Goal: Information Seeking & Learning: Learn about a topic

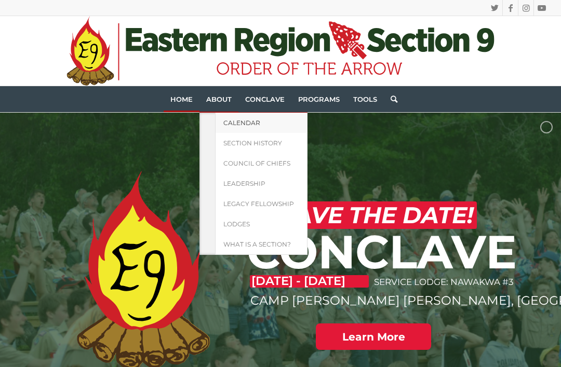
click at [251, 122] on span "Calendar" at bounding box center [242, 123] width 37 height 8
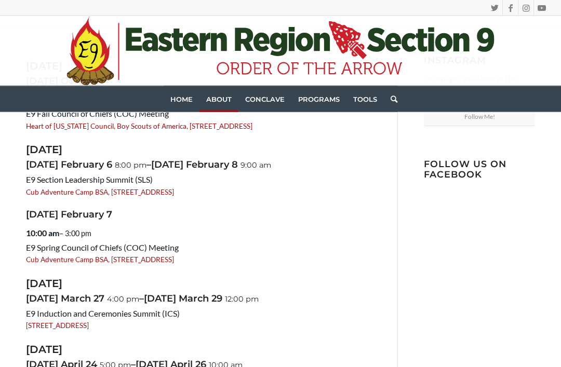
scroll to position [122, 0]
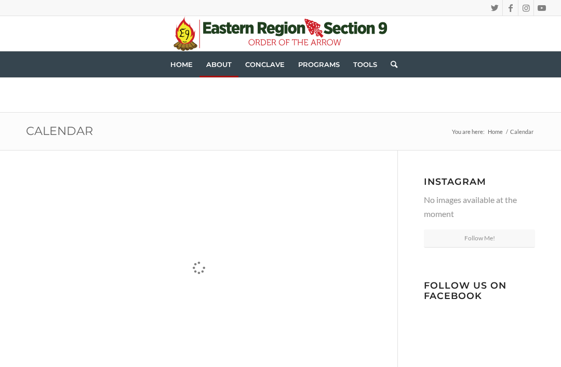
scroll to position [155, 0]
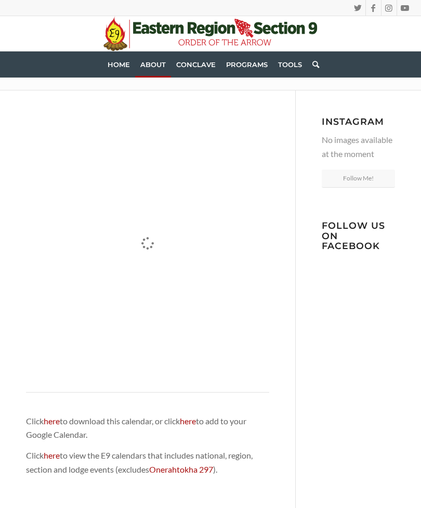
scroll to position [60, 0]
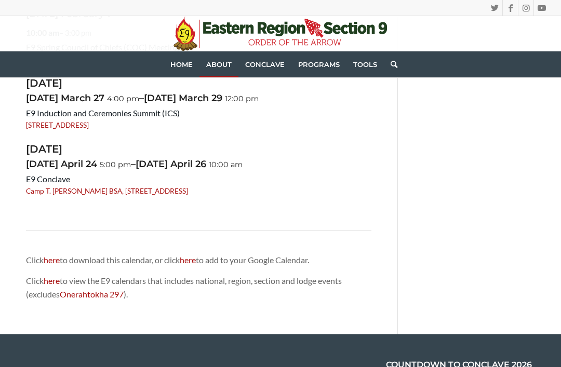
scroll to position [324, 0]
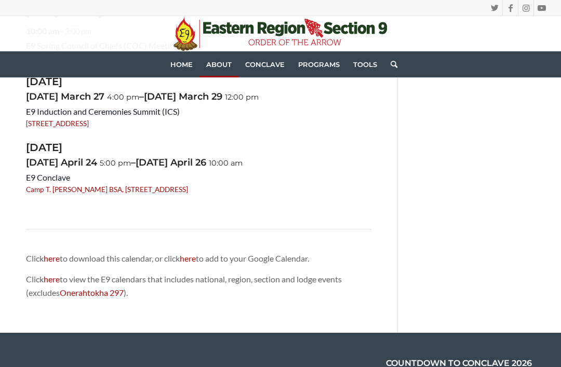
click at [56, 274] on link "here" at bounding box center [52, 279] width 16 height 10
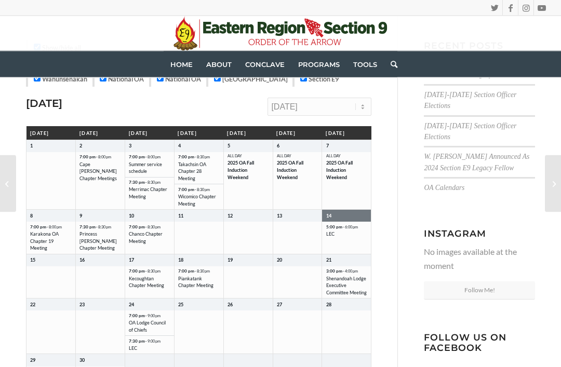
scroll to position [136, 0]
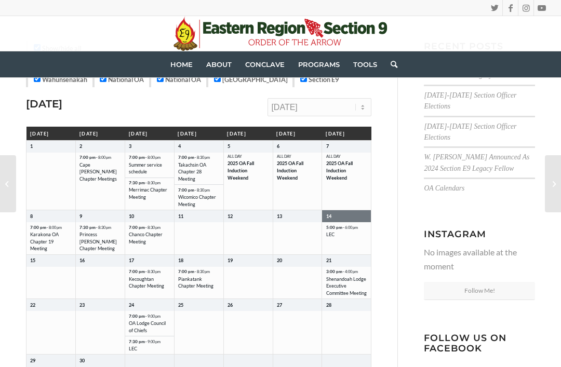
click at [366, 114] on select "[DATE] [DATE] [DATE] [DATE] [DATE] [DATE] [DATE] [DATE] [DATE] [DATE] [DATE] [D…" at bounding box center [320, 107] width 104 height 18
select select "202510"
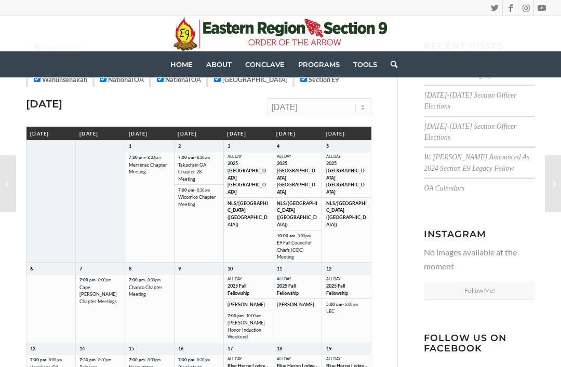
click at [393, 269] on div "Show/hide all Blue Heron Blue Heron [GEOGRAPHIC_DATA] [GEOGRAPHIC_DATA] [GEOGRA…" at bounding box center [212, 309] width 372 height 536
click at [340, 308] on span "LEC" at bounding box center [346, 311] width 41 height 7
click at [339, 299] on li "5:00 pm – 6:00 pm LEC" at bounding box center [346, 308] width 49 height 18
click at [340, 308] on span "LEC" at bounding box center [346, 311] width 41 height 7
click at [393, 288] on div "Show/hide all Blue Heron Blue Heron [GEOGRAPHIC_DATA] [GEOGRAPHIC_DATA] [GEOGRA…" at bounding box center [212, 309] width 372 height 536
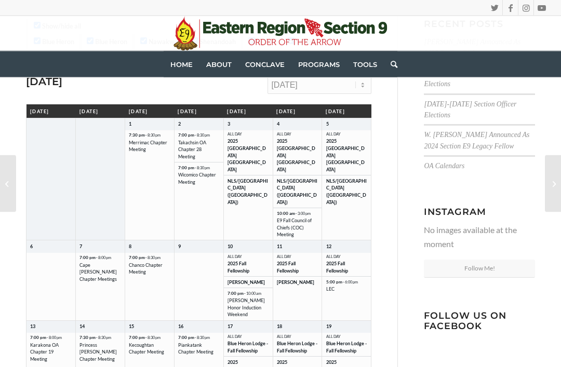
scroll to position [158, 0]
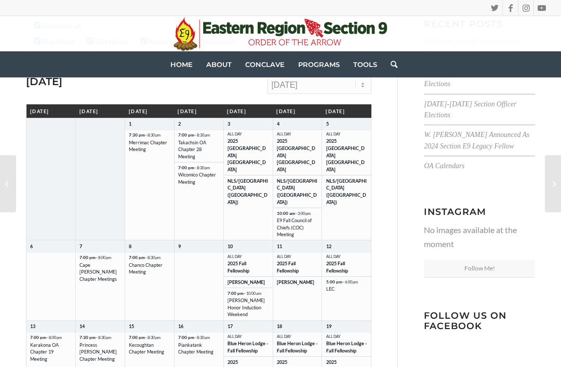
click at [7, 259] on div "Show/hide all Blue Heron Blue Heron [GEOGRAPHIC_DATA] [GEOGRAPHIC_DATA] [GEOGRA…" at bounding box center [280, 287] width 561 height 588
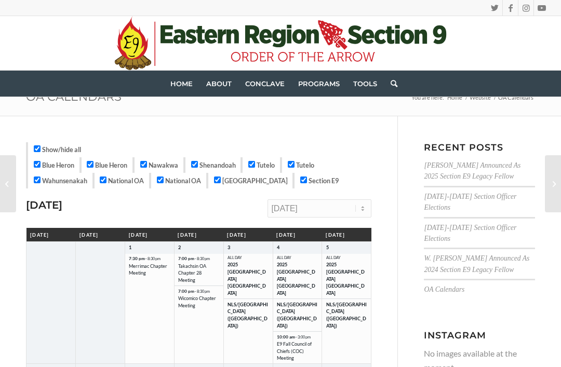
scroll to position [29, 0]
